Goal: Task Accomplishment & Management: Use online tool/utility

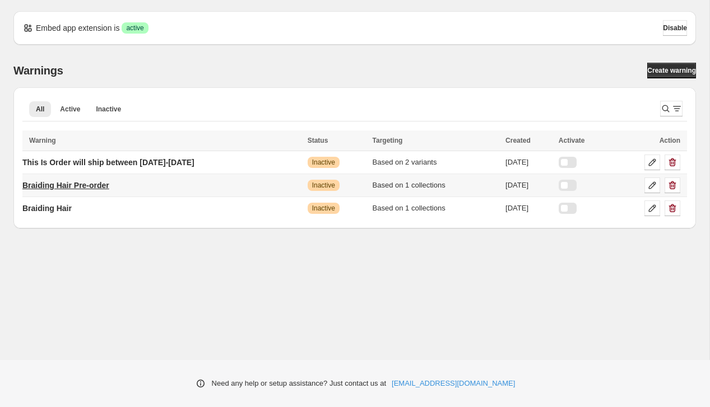
click at [77, 189] on p "Braiding Hair Pre-order" at bounding box center [65, 185] width 87 height 11
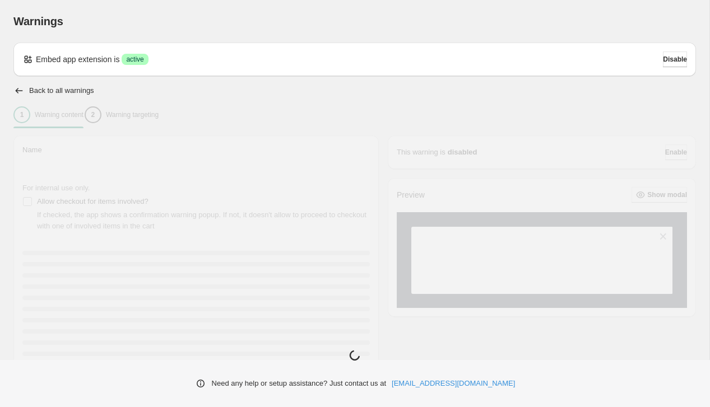
type input "**********"
type input "*********"
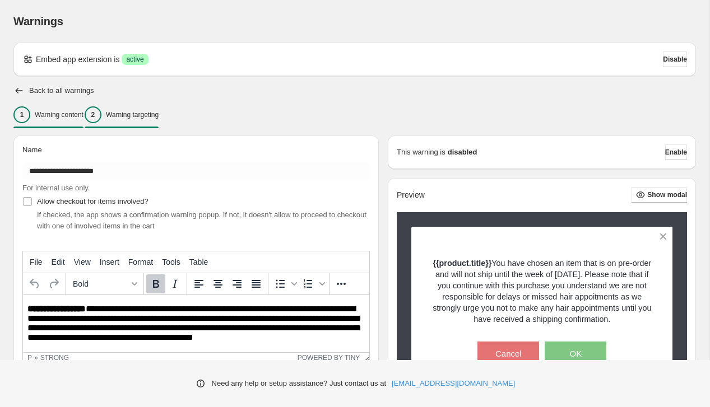
click at [150, 116] on p "Warning targeting" at bounding box center [132, 114] width 53 height 9
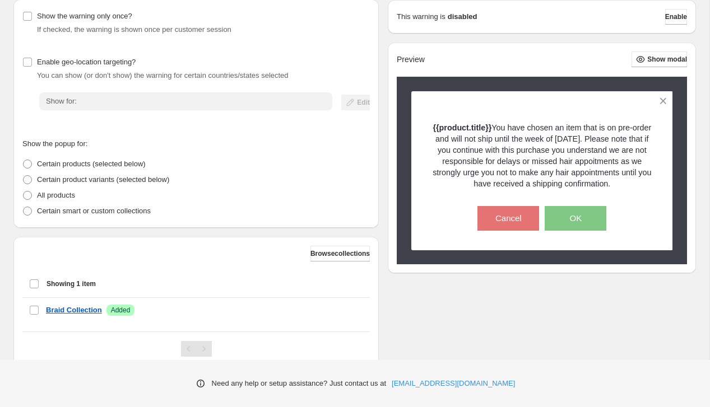
scroll to position [176, 0]
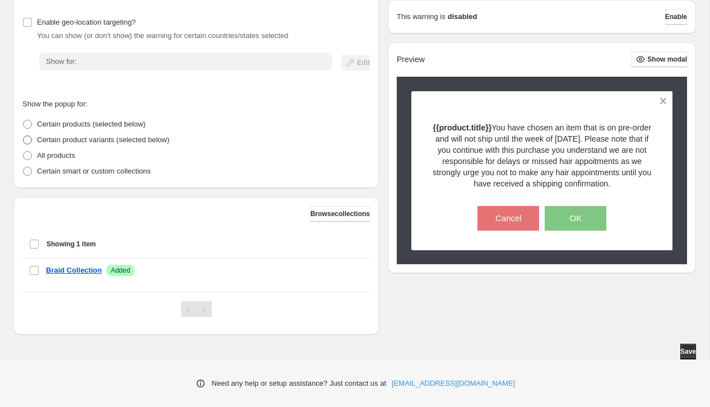
click at [31, 141] on span at bounding box center [27, 140] width 10 height 10
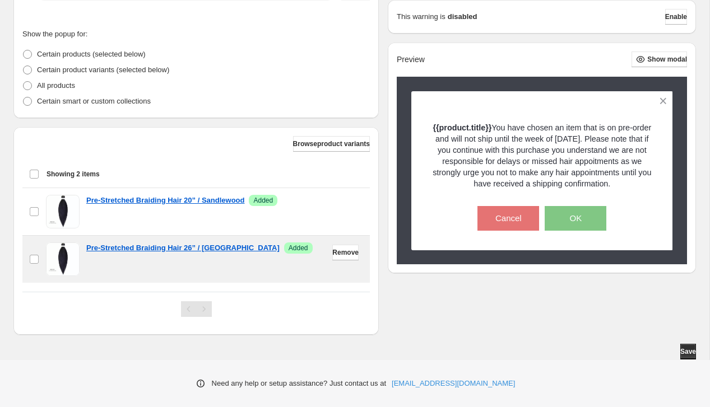
scroll to position [237, 0]
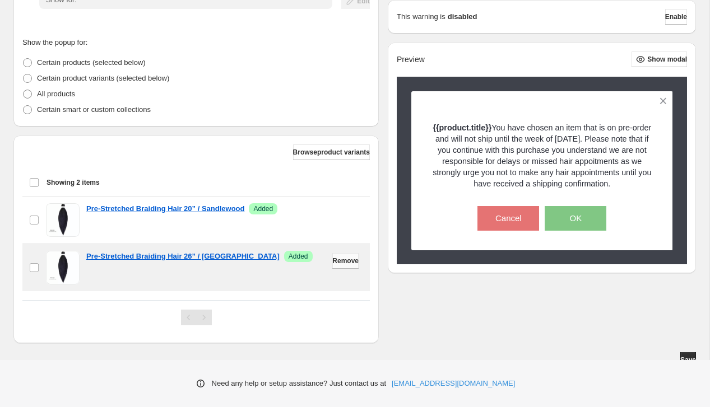
click at [347, 259] on span "Remove" at bounding box center [345, 261] width 26 height 9
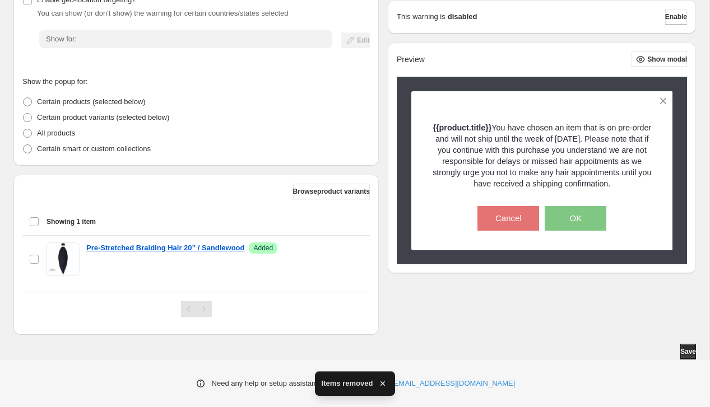
scroll to position [197, 0]
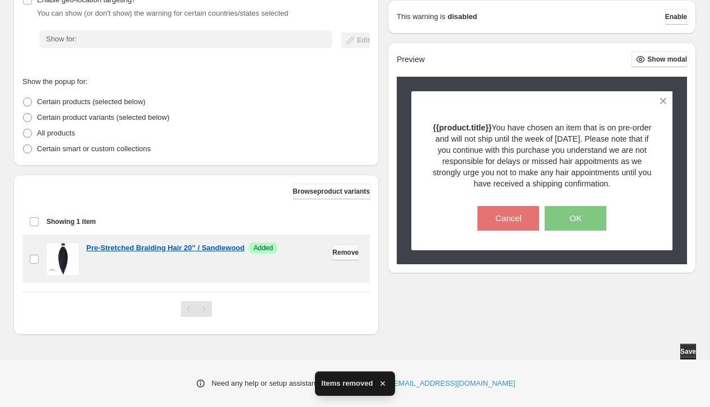
click at [335, 254] on span "Remove" at bounding box center [345, 252] width 26 height 9
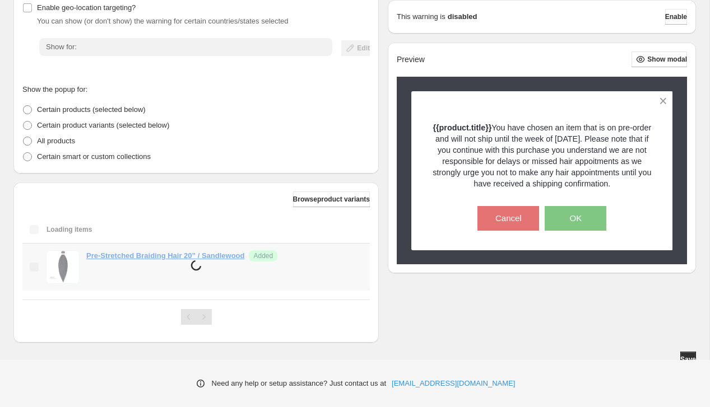
scroll to position [155, 0]
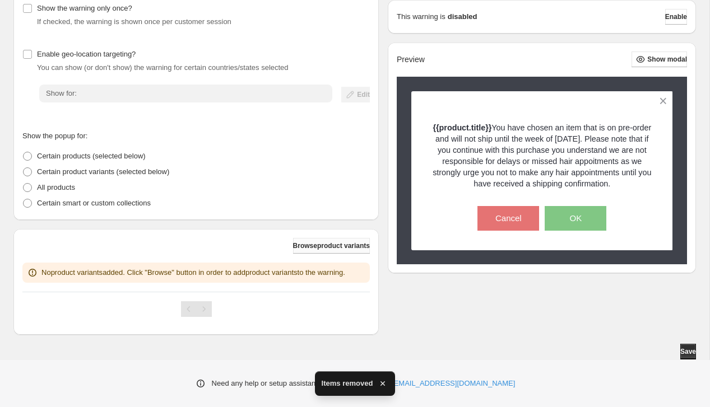
click at [310, 241] on span "Browse product variants" at bounding box center [331, 245] width 77 height 9
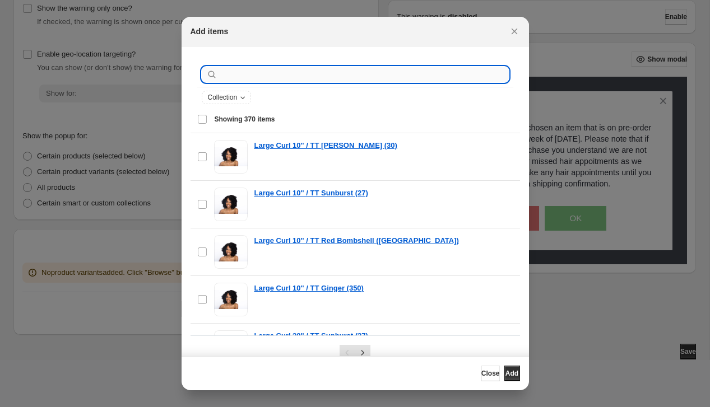
click at [250, 77] on input ":r1b:" at bounding box center [364, 75] width 289 height 16
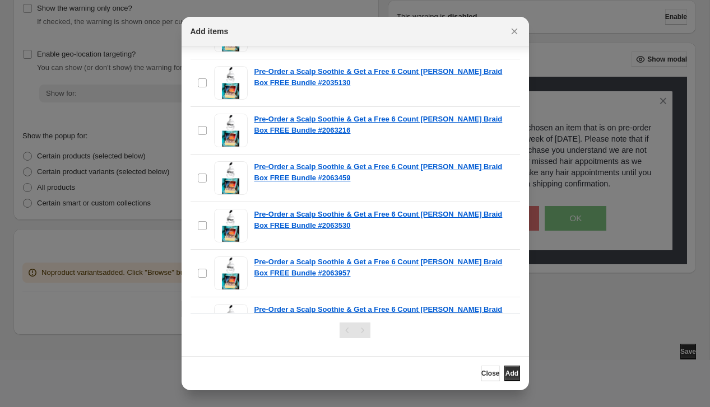
scroll to position [0, 0]
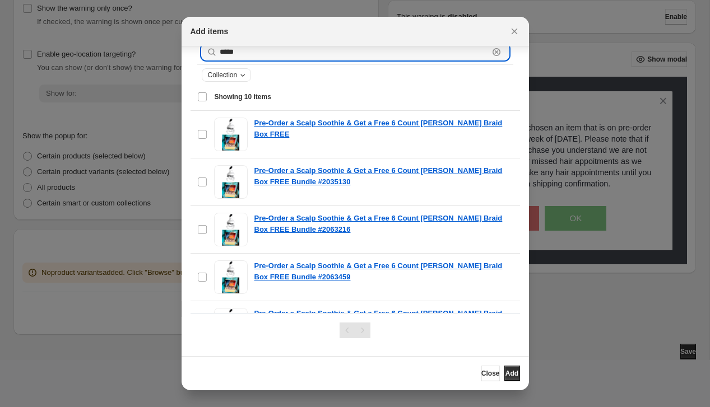
type input "*****"
click at [239, 80] on div "Collection" at bounding box center [228, 74] width 42 height 11
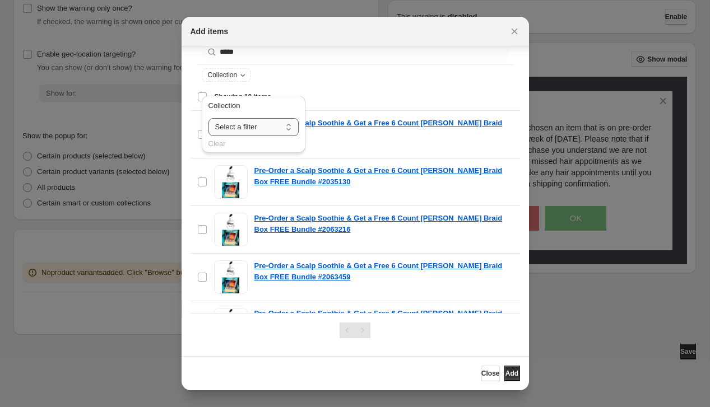
click at [259, 122] on select "**********" at bounding box center [253, 127] width 90 height 18
select select "**********"
click at [208, 118] on select "**********" at bounding box center [253, 127] width 90 height 18
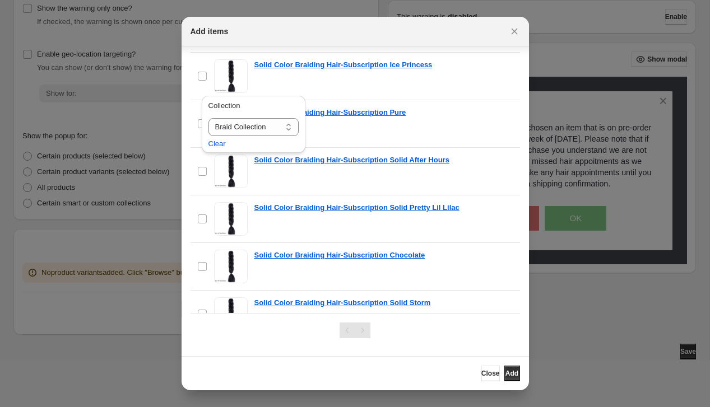
scroll to position [13271, 0]
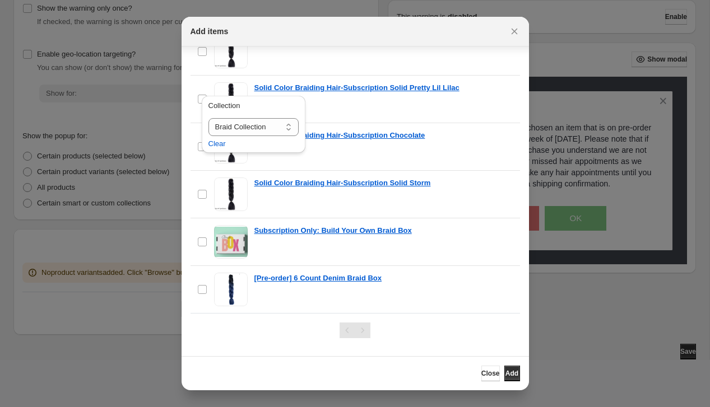
drag, startPoint x: 357, startPoint y: 331, endPoint x: 367, endPoint y: 329, distance: 10.2
click at [357, 331] on div "Pagination" at bounding box center [363, 331] width 16 height 16
click at [481, 374] on span "Close" at bounding box center [490, 373] width 18 height 9
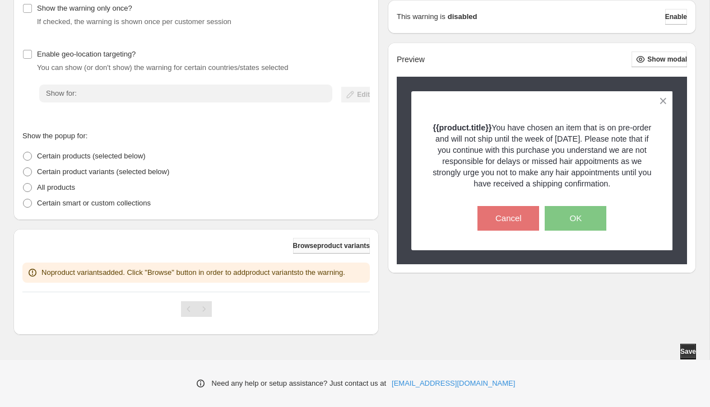
click at [307, 241] on span "Browse product variants" at bounding box center [331, 245] width 77 height 9
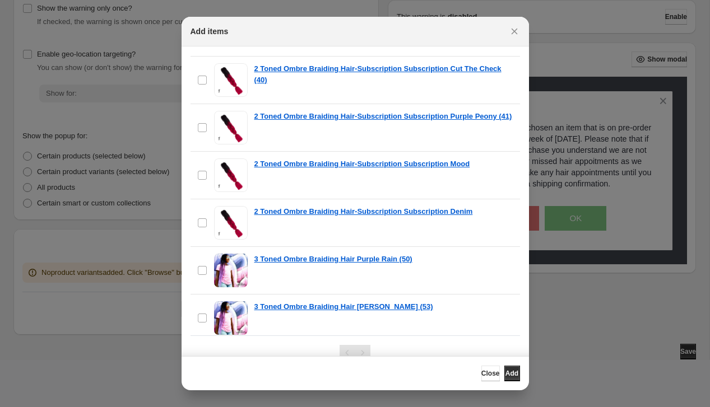
scroll to position [4351, 0]
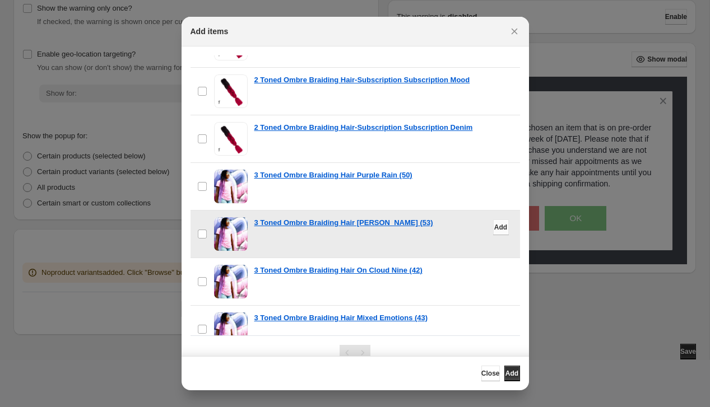
click at [494, 227] on span "Add" at bounding box center [500, 227] width 13 height 9
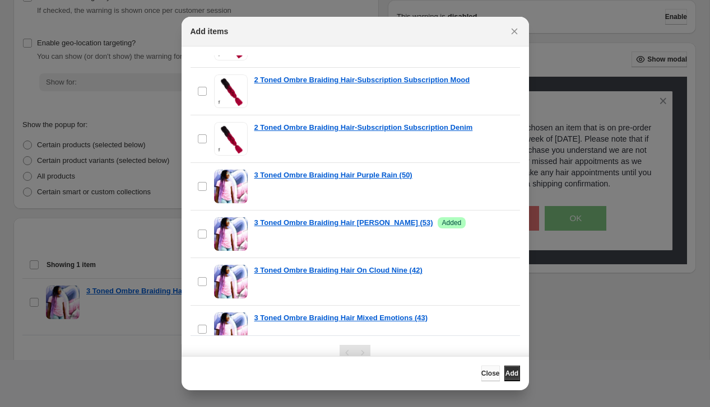
click at [481, 376] on span "Close" at bounding box center [490, 373] width 18 height 9
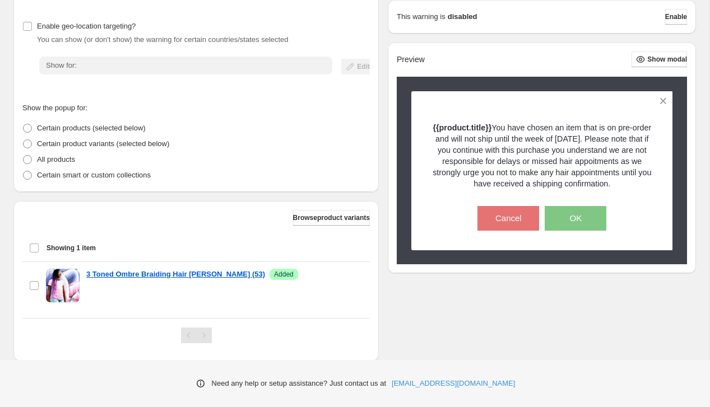
scroll to position [198, 0]
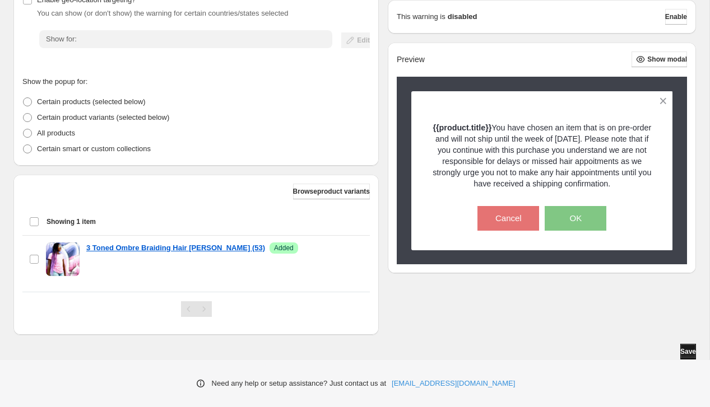
click at [680, 354] on span "Save" at bounding box center [688, 351] width 16 height 9
click at [668, 12] on span "Enable" at bounding box center [676, 16] width 22 height 9
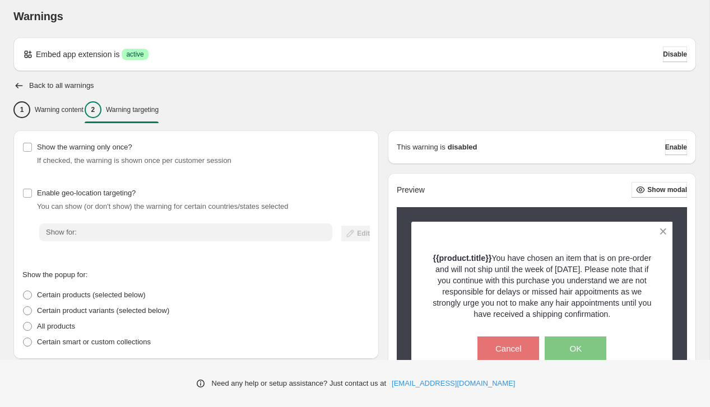
scroll to position [4, 0]
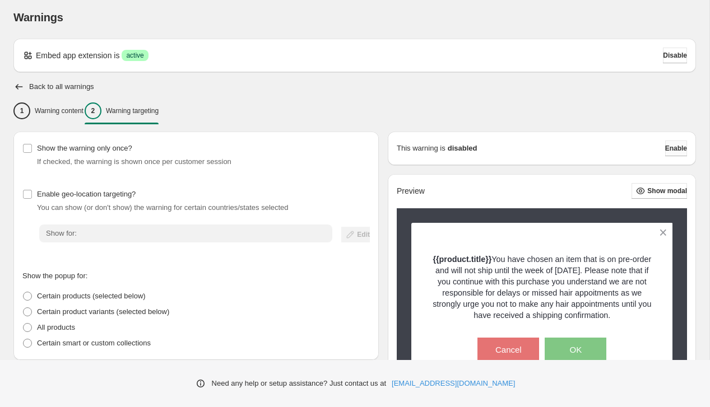
click at [666, 150] on span "Enable" at bounding box center [676, 148] width 22 height 9
click at [665, 147] on span "Enable" at bounding box center [676, 148] width 22 height 9
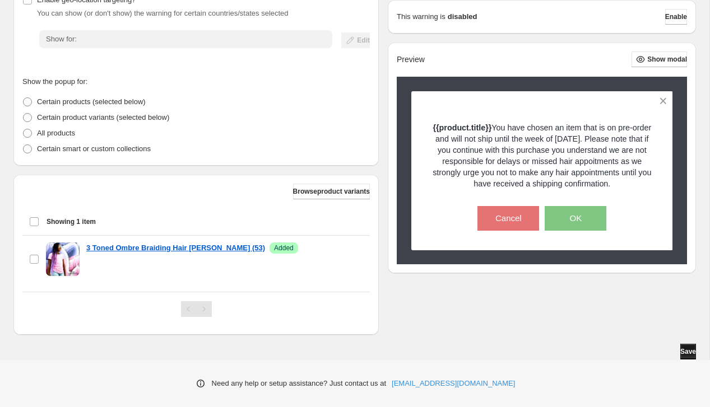
click at [682, 355] on span "Save" at bounding box center [688, 351] width 16 height 9
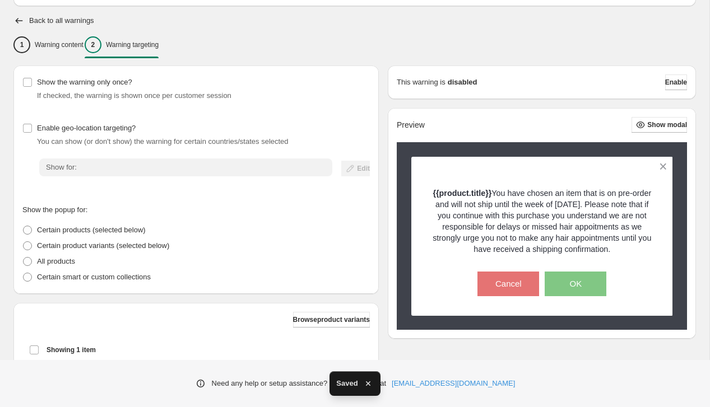
scroll to position [71, 0]
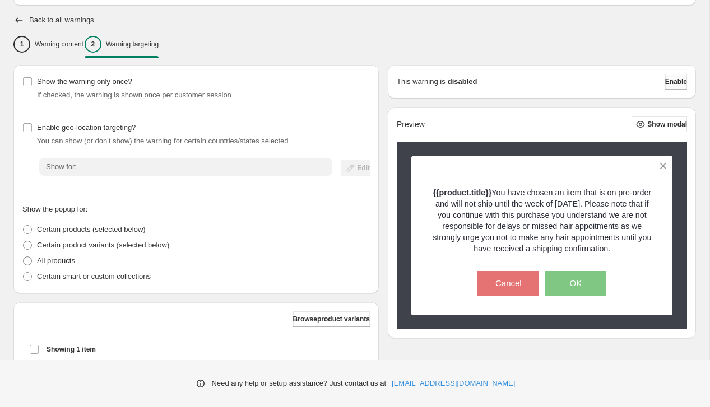
click at [665, 83] on span "Enable" at bounding box center [676, 81] width 22 height 9
click at [39, 21] on h2 "Back to all warnings" at bounding box center [61, 20] width 65 height 9
click at [18, 20] on icon "button" at bounding box center [19, 20] width 7 height 6
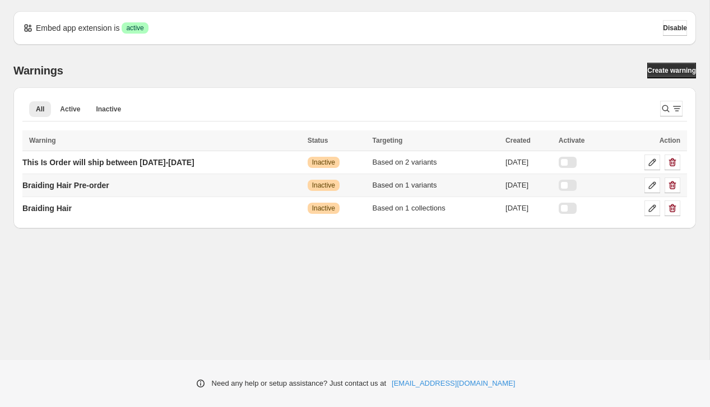
click at [571, 185] on div at bounding box center [567, 185] width 18 height 11
click at [649, 184] on icon at bounding box center [651, 185] width 11 height 11
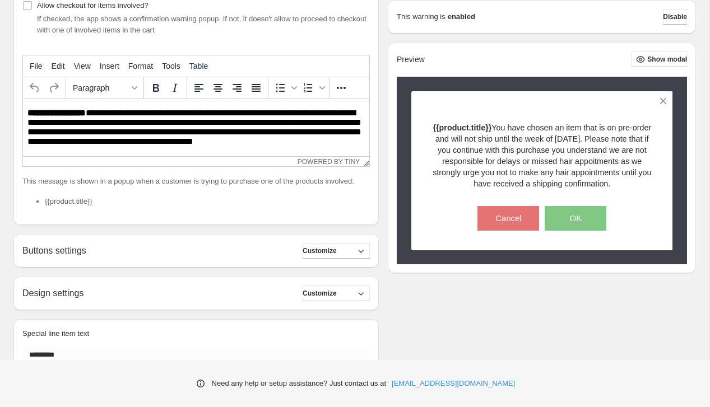
scroll to position [259, 0]
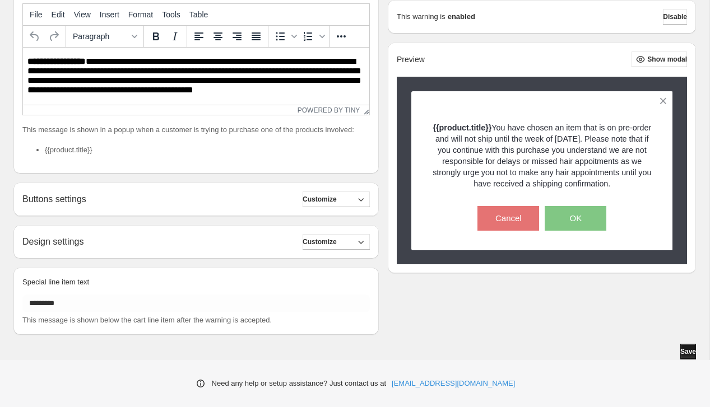
click at [680, 354] on span "Save" at bounding box center [688, 351] width 16 height 9
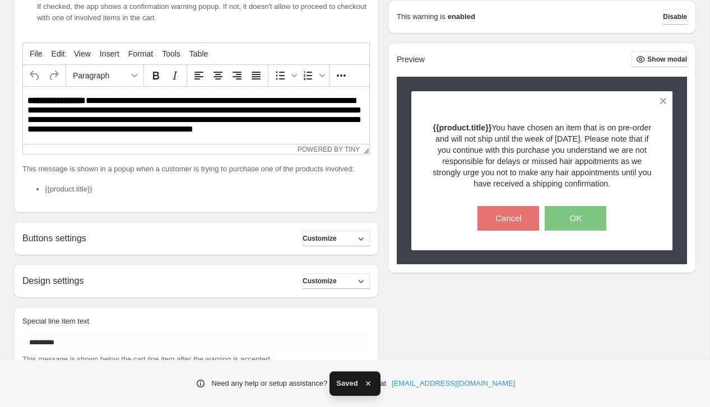
scroll to position [0, 0]
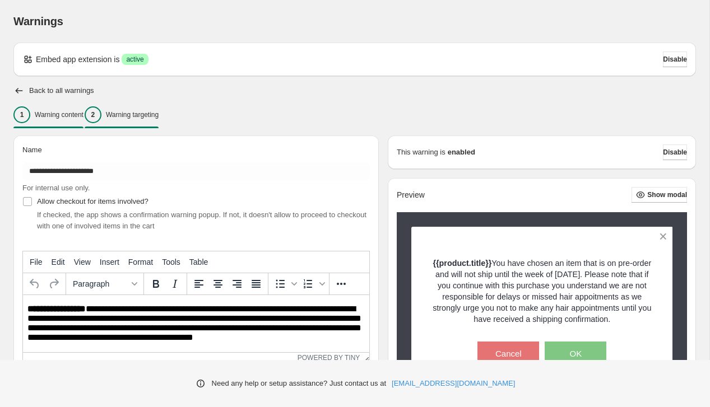
click at [159, 114] on p "Warning targeting" at bounding box center [132, 114] width 53 height 9
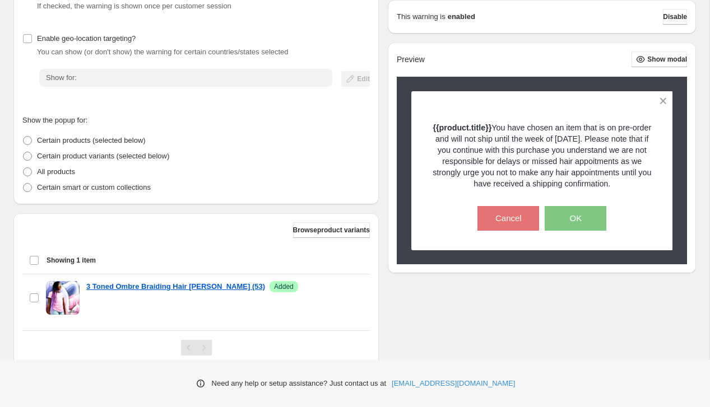
scroll to position [198, 0]
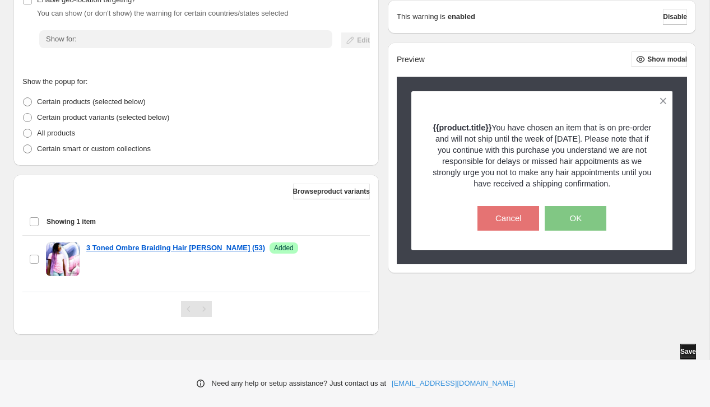
click at [693, 350] on button "Save" at bounding box center [688, 352] width 16 height 16
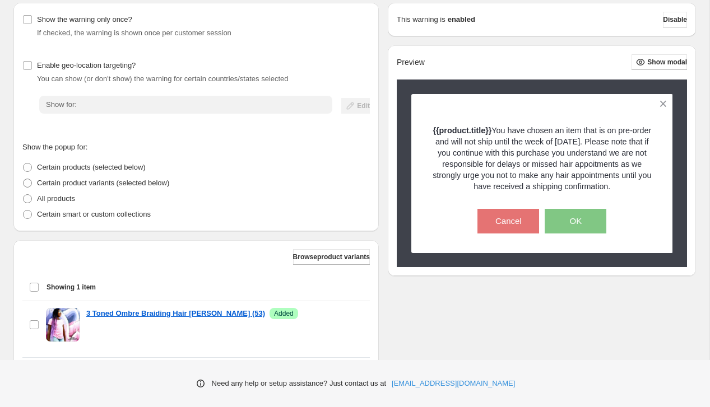
scroll to position [0, 0]
